Goal: Browse casually

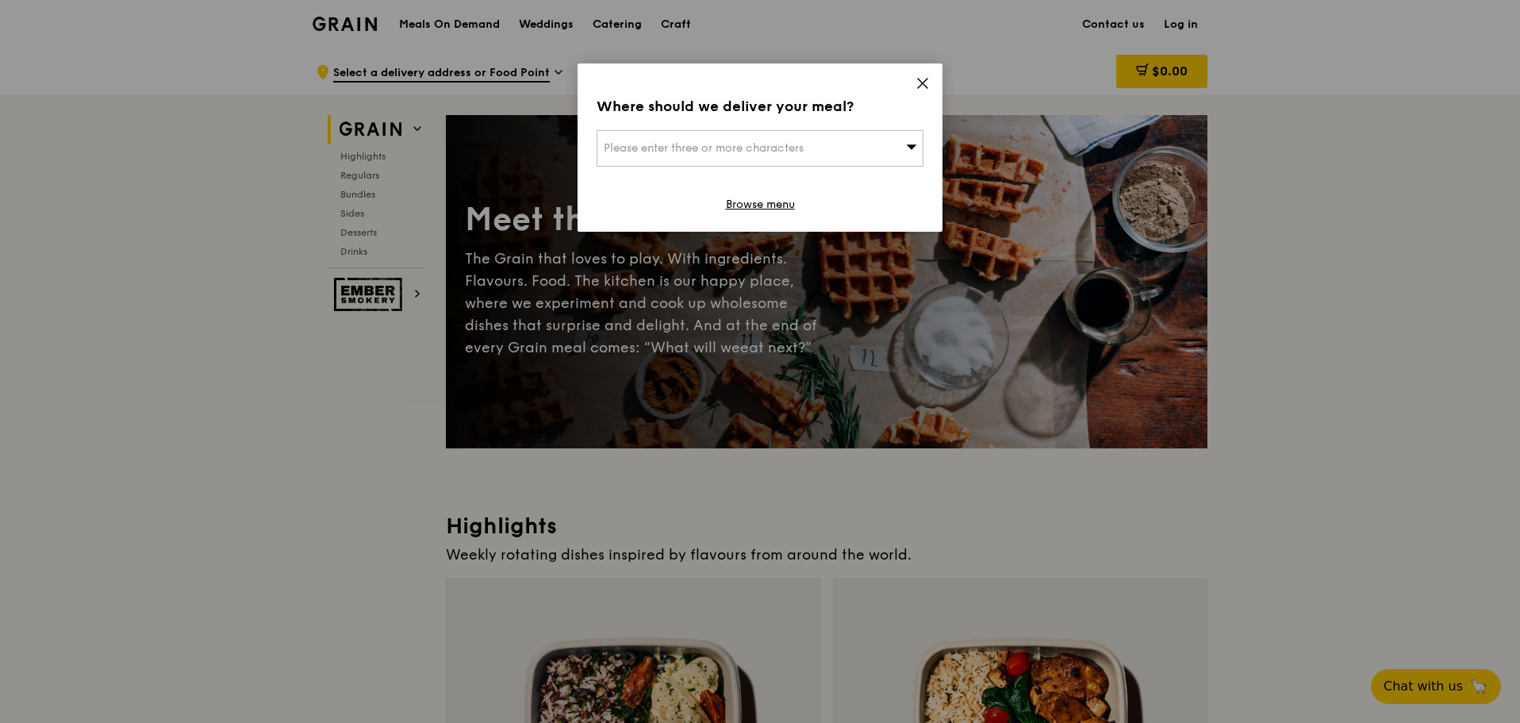
click at [925, 82] on icon at bounding box center [923, 84] width 10 height 10
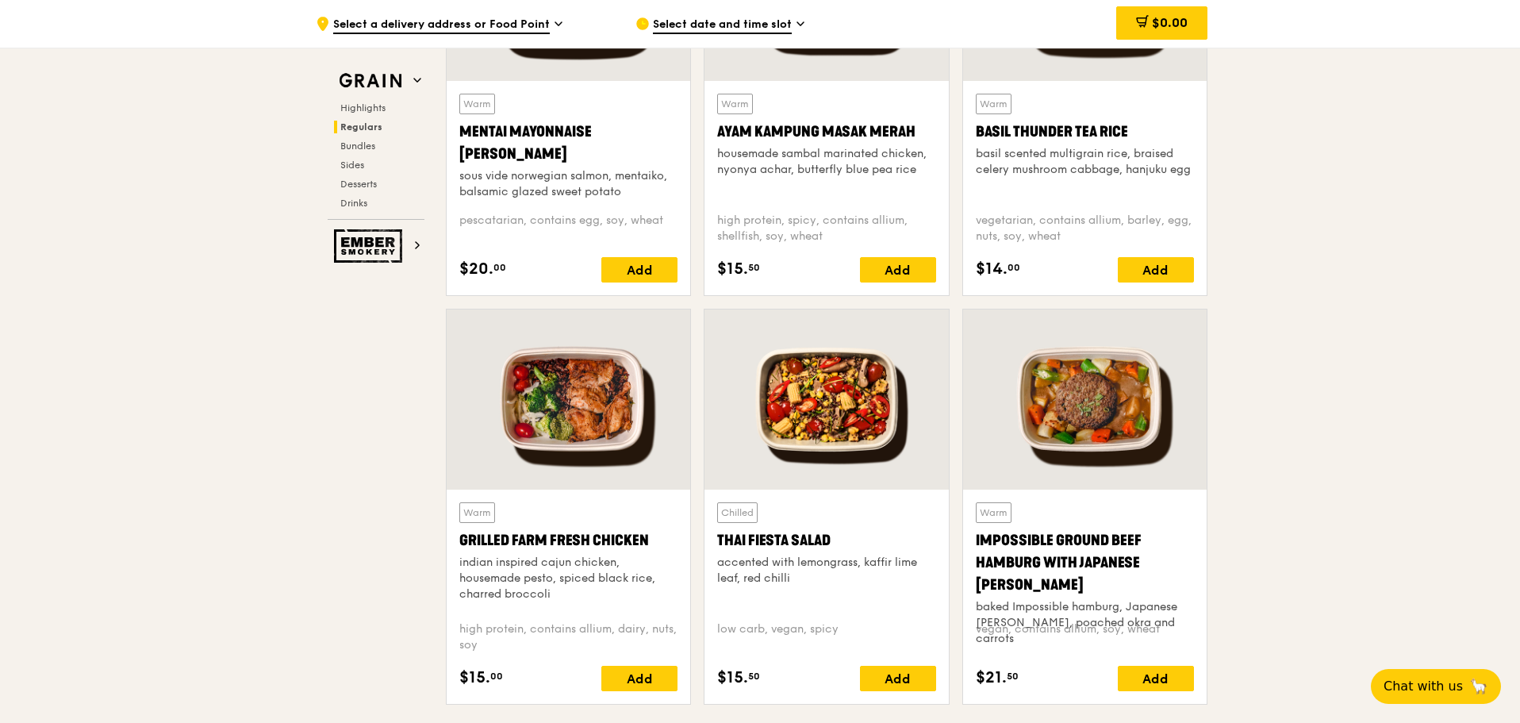
scroll to position [1587, 0]
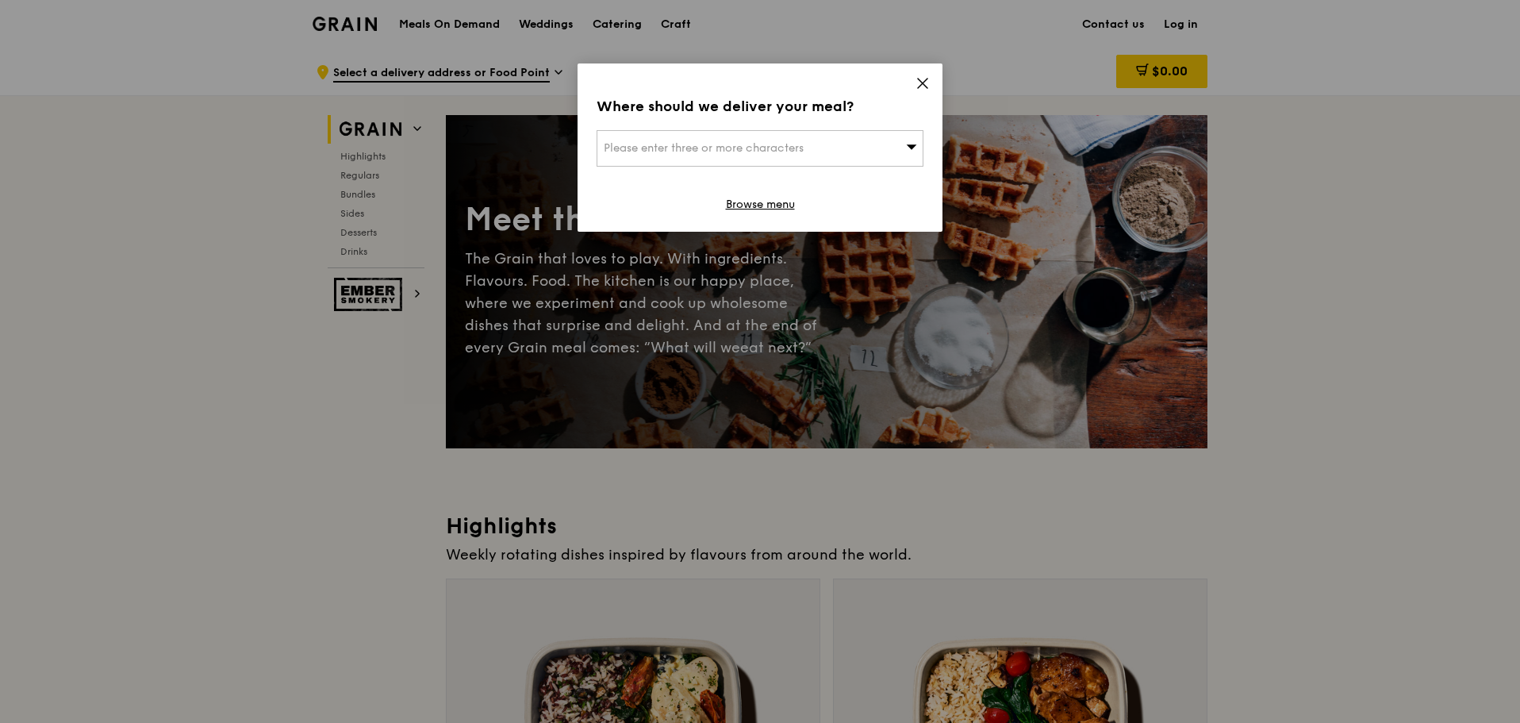
click at [923, 78] on icon at bounding box center [922, 83] width 14 height 14
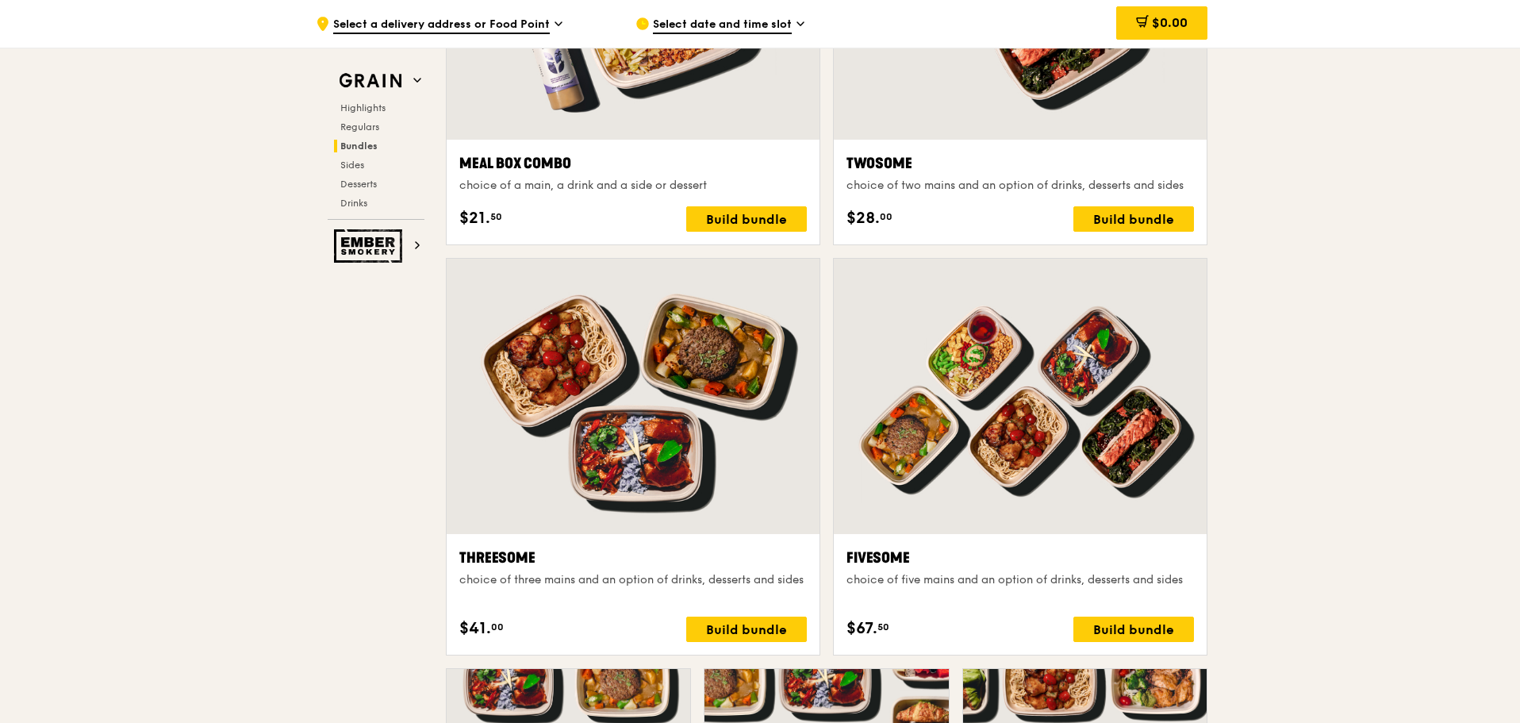
scroll to position [2770, 0]
